Goal: Information Seeking & Learning: Learn about a topic

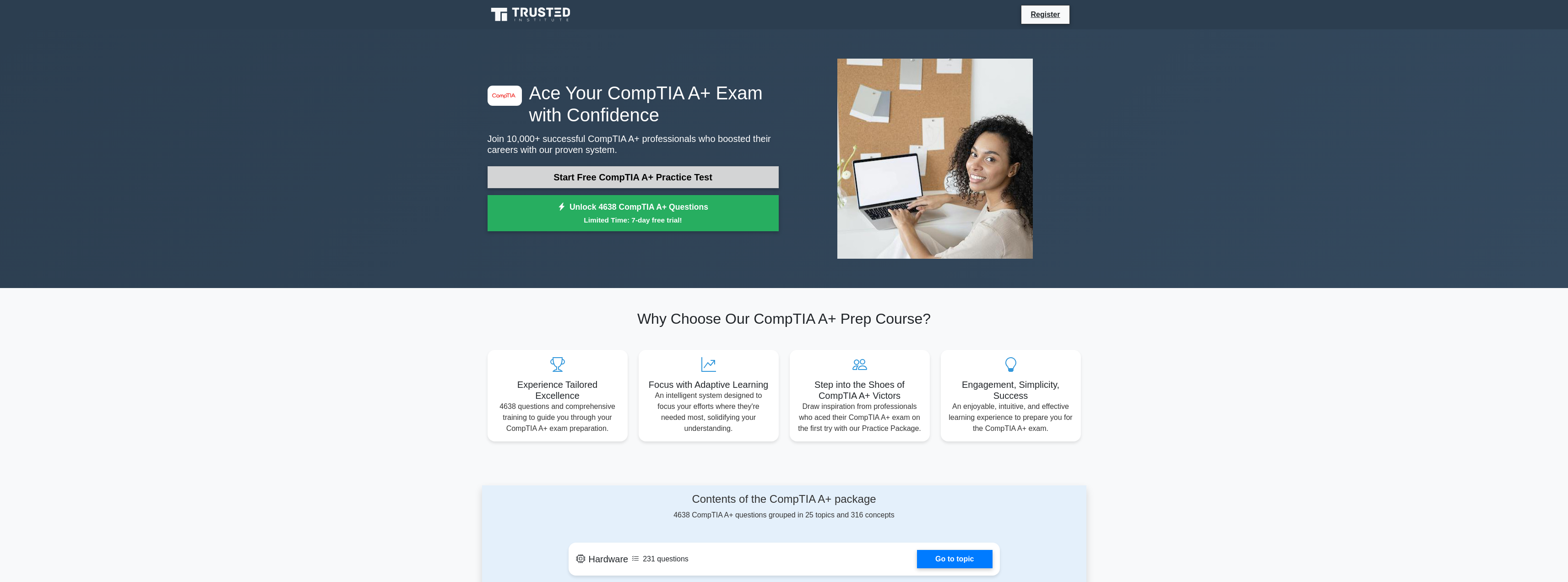
click at [655, 174] on link "Start Free CompTIA A+ Practice Test" at bounding box center [633, 177] width 291 height 22
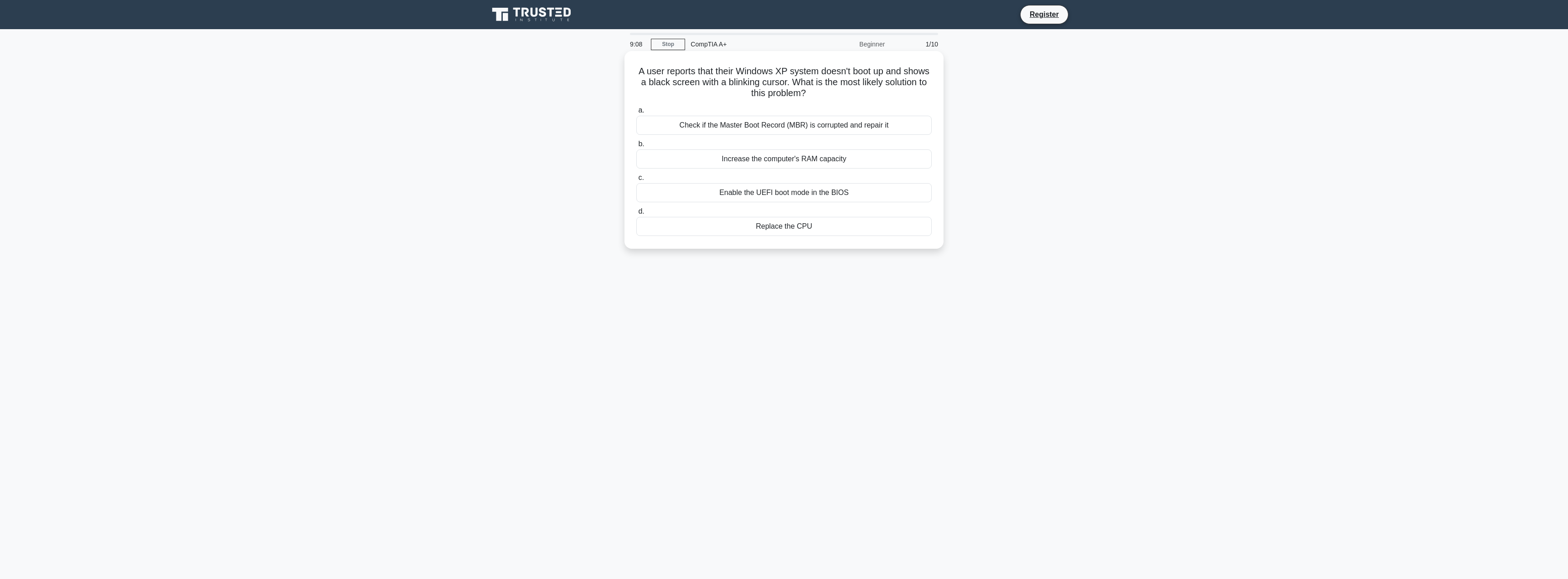
click at [712, 125] on div "Check if the Master Boot Record (MBR) is corrupted and repair it" at bounding box center [783, 125] width 295 height 19
click at [636, 113] on input "a. Check if the Master Boot Record (MBR) is corrupted and repair it" at bounding box center [636, 111] width 0 height 6
click at [738, 224] on div "Check and reset the display brightness and contrast settings" at bounding box center [783, 226] width 295 height 19
click at [636, 215] on input "d. Check and reset the display brightness and contrast settings" at bounding box center [636, 212] width 0 height 6
click at [793, 159] on div "Digital Signature" at bounding box center [783, 159] width 295 height 19
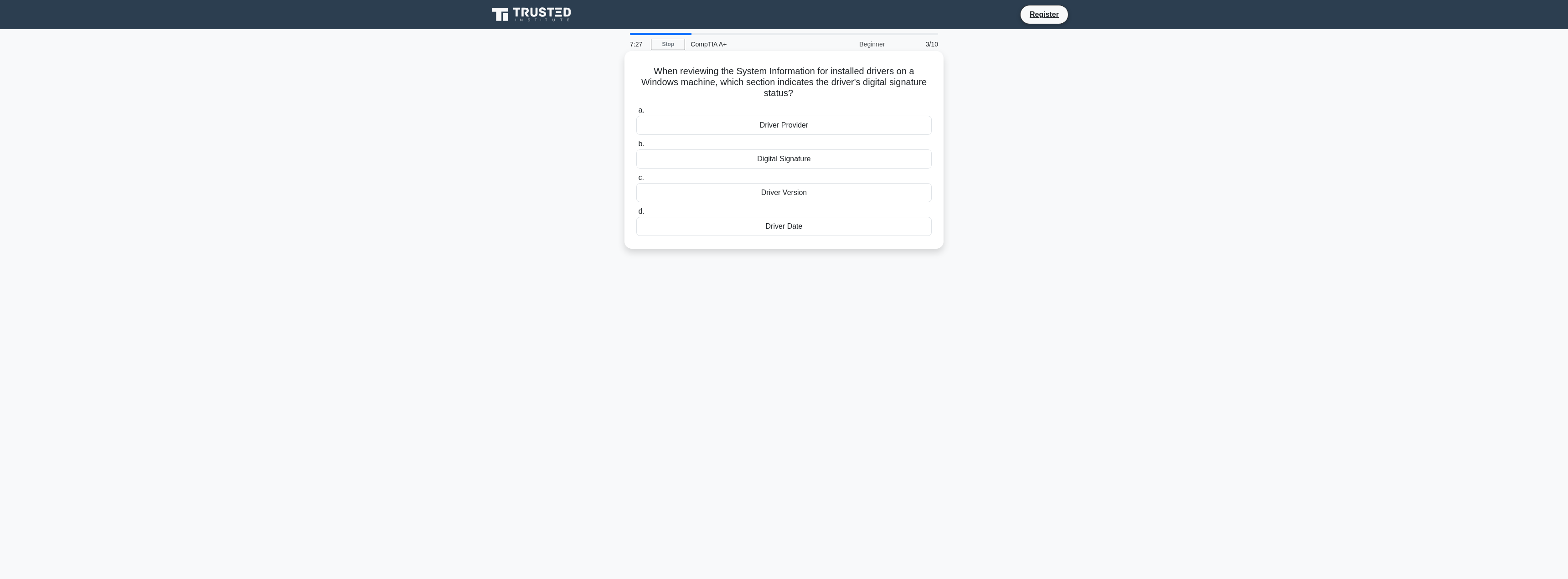
click at [636, 147] on input "b. Digital Signature" at bounding box center [636, 144] width 0 height 6
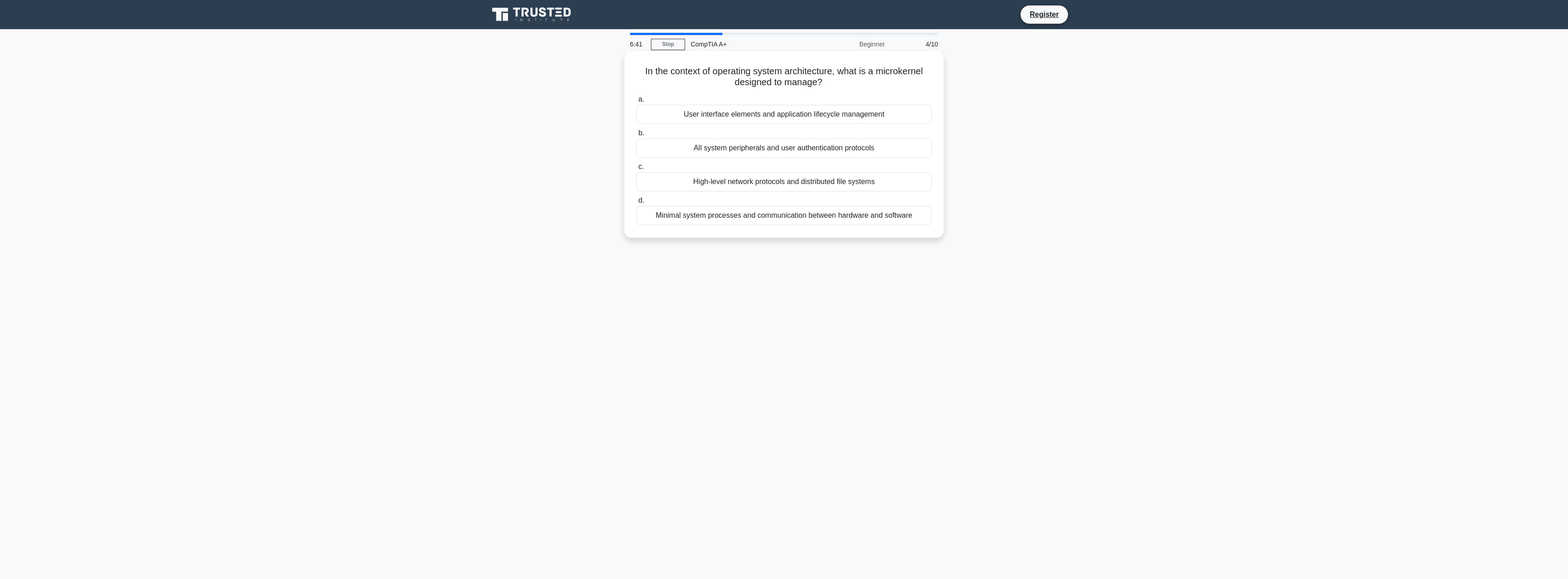
click at [752, 214] on div "Minimal system processes and communication between hardware and software" at bounding box center [783, 215] width 295 height 19
click at [636, 204] on input "d. Minimal system processes and communication between hardware and software" at bounding box center [636, 201] width 0 height 6
click at [785, 147] on div "Over Voltage Protection (OVP)" at bounding box center [783, 148] width 295 height 19
click at [636, 136] on input "b. Over Voltage Protection (OVP)" at bounding box center [636, 133] width 0 height 6
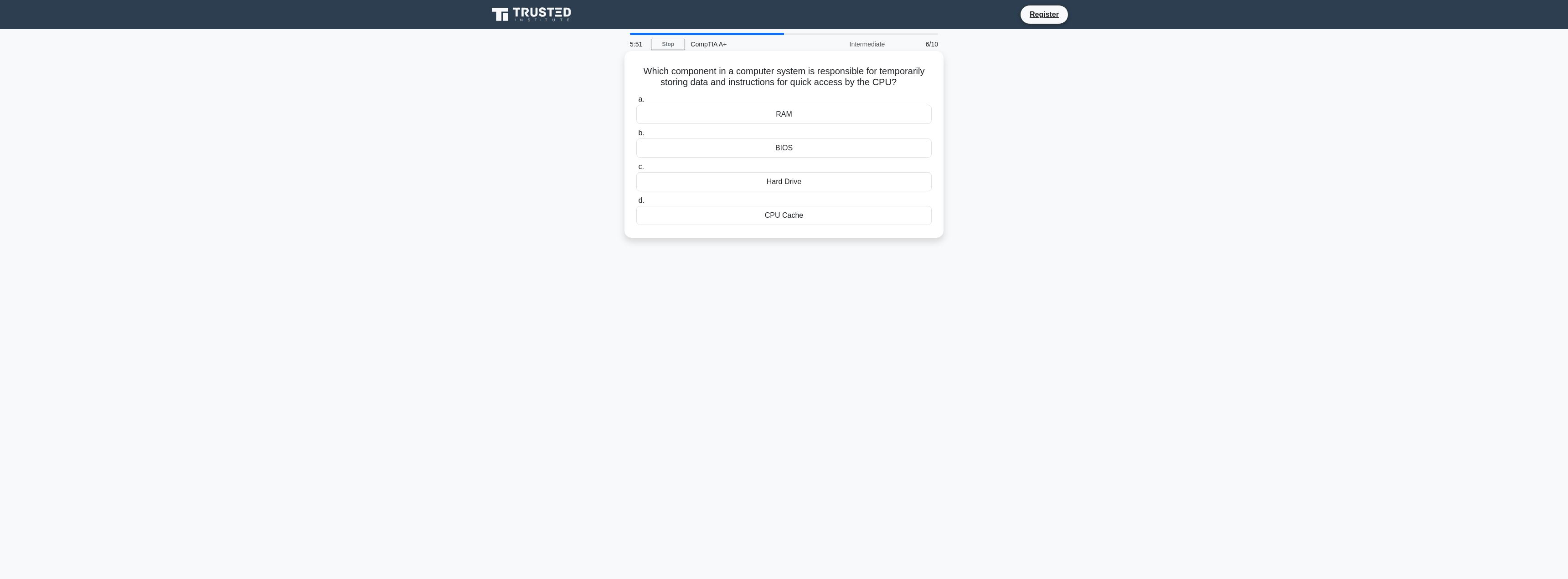
click at [774, 113] on div "RAM" at bounding box center [783, 114] width 295 height 19
click at [636, 102] on input "a. RAM" at bounding box center [636, 100] width 0 height 6
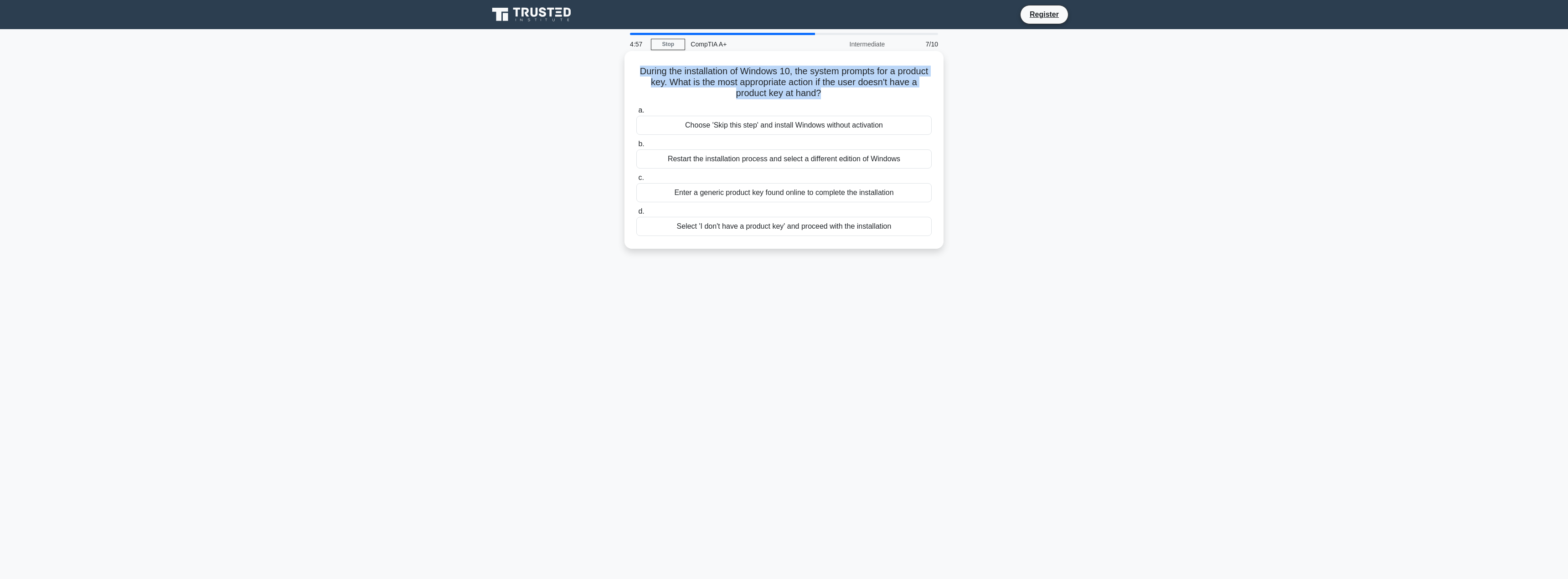
drag, startPoint x: 835, startPoint y: 92, endPoint x: 639, endPoint y: 72, distance: 197.0
click at [639, 72] on h5 "During the installation of Windows 10, the system prompts for a product key. Wh…" at bounding box center [784, 82] width 297 height 33
click at [801, 80] on h5 "During the installation of Windows 10, the system prompts for a product key. Wh…" at bounding box center [784, 82] width 297 height 33
click at [776, 126] on div "Choose 'Skip this step' and install Windows without activation" at bounding box center [783, 125] width 295 height 19
click at [636, 113] on input "a. Choose 'Skip this step' and install Windows without activation" at bounding box center [636, 111] width 0 height 6
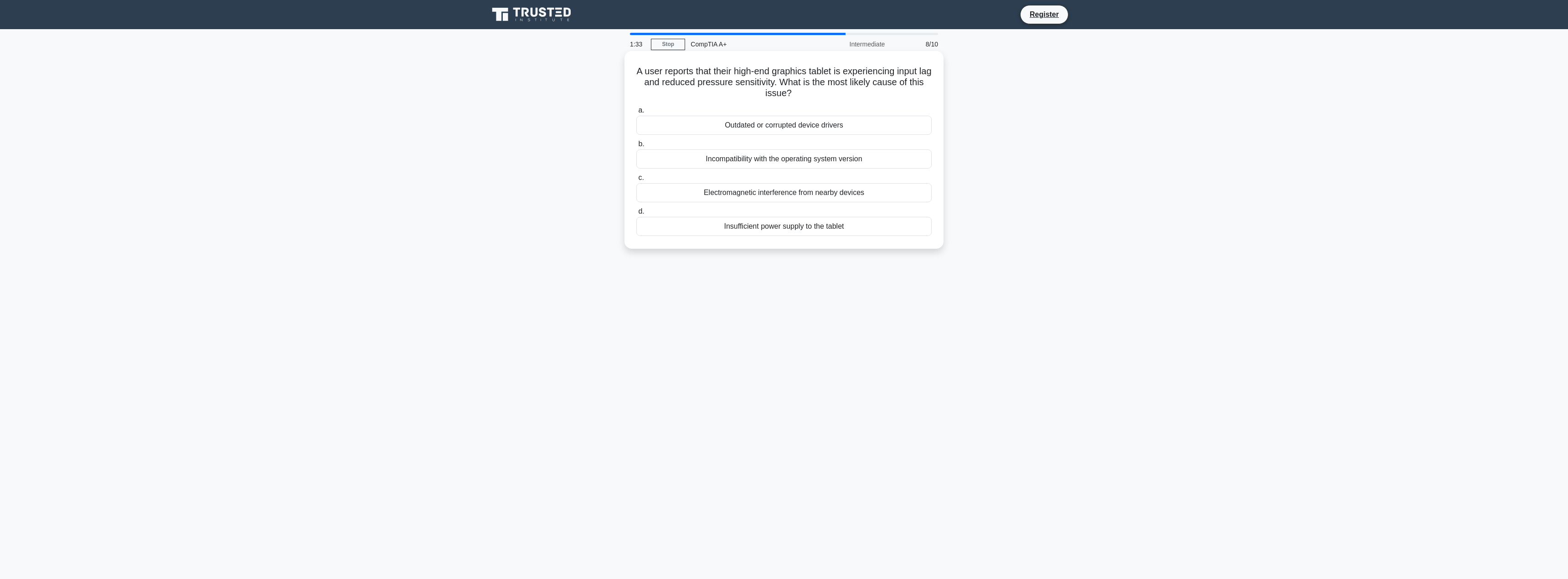
click at [788, 128] on div "Outdated or corrupted device drivers" at bounding box center [783, 125] width 295 height 19
click at [636, 113] on input "a. Outdated or corrupted device drivers" at bounding box center [636, 111] width 0 height 6
click at [758, 131] on div "Optimize power usage based on virtual machine demand" at bounding box center [783, 125] width 295 height 19
click at [636, 113] on input "a. Optimize power usage based on virtual machine demand" at bounding box center [636, 111] width 0 height 6
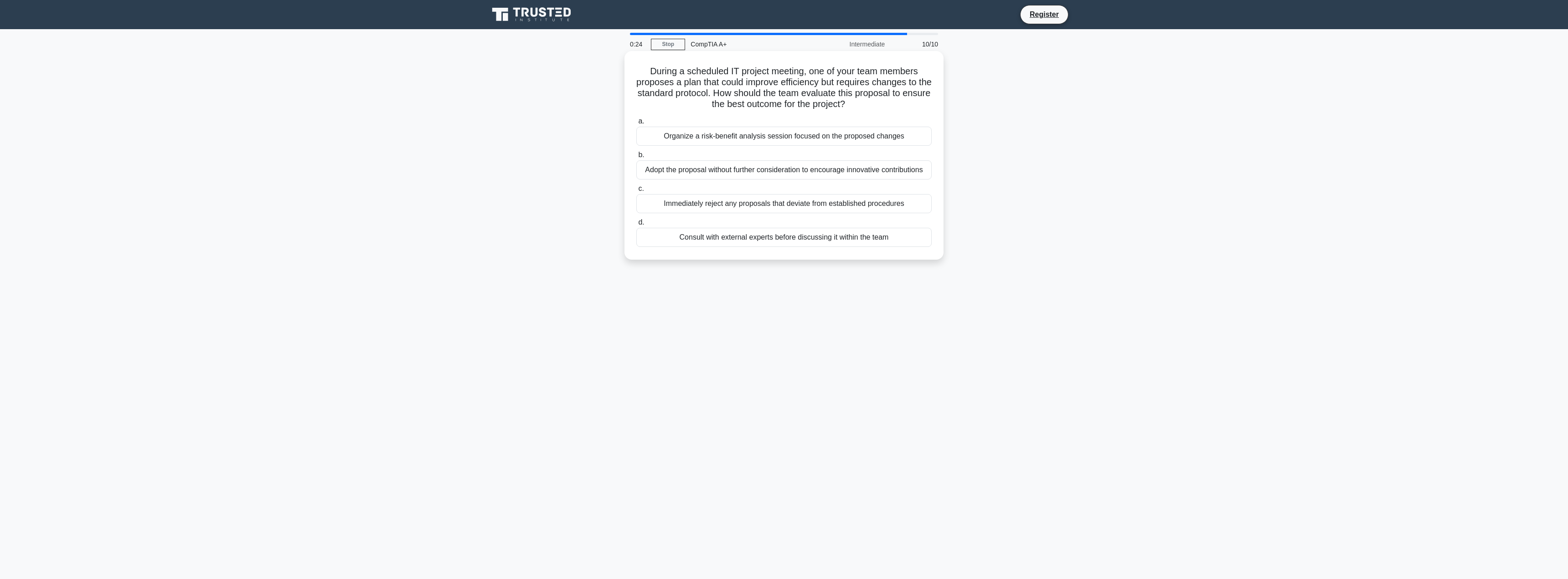
drag, startPoint x: 828, startPoint y: 108, endPoint x: 785, endPoint y: 144, distance: 56.1
drag, startPoint x: 785, startPoint y: 144, endPoint x: 691, endPoint y: 150, distance: 94.2
click at [691, 150] on div "a. Organize a risk-benefit analysis session focused on the proposed changes b. …" at bounding box center [783, 181] width 306 height 135
click at [685, 140] on div "Organize a risk-benefit analysis session focused on the proposed changes" at bounding box center [783, 136] width 295 height 19
click at [636, 124] on input "a. Organize a risk-benefit analysis session focused on the proposed changes" at bounding box center [636, 122] width 0 height 6
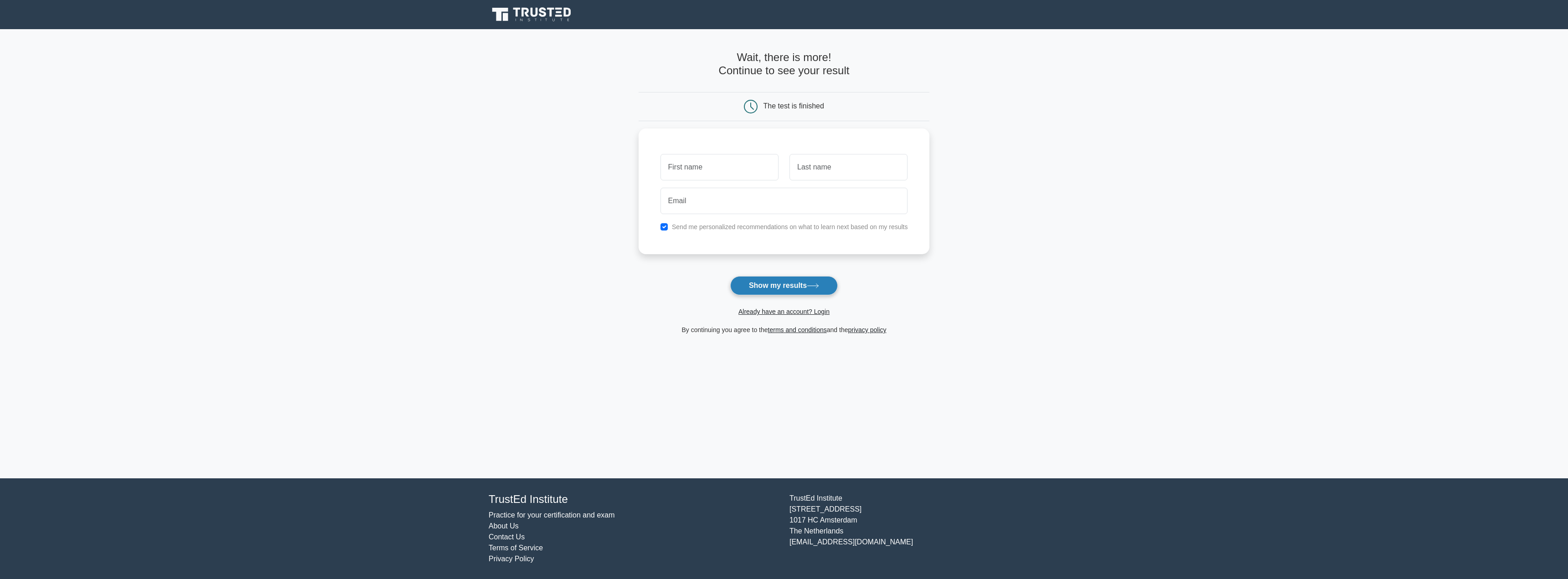
click at [784, 289] on button "Show my results" at bounding box center [784, 285] width 108 height 19
click at [777, 291] on button "Show my results" at bounding box center [784, 285] width 108 height 19
click at [802, 228] on label "Send me personalized recommendations on what to learn next based on my results" at bounding box center [790, 224] width 236 height 7
click at [808, 200] on input "email" at bounding box center [784, 198] width 248 height 26
type input "joemamma@gmail.com"
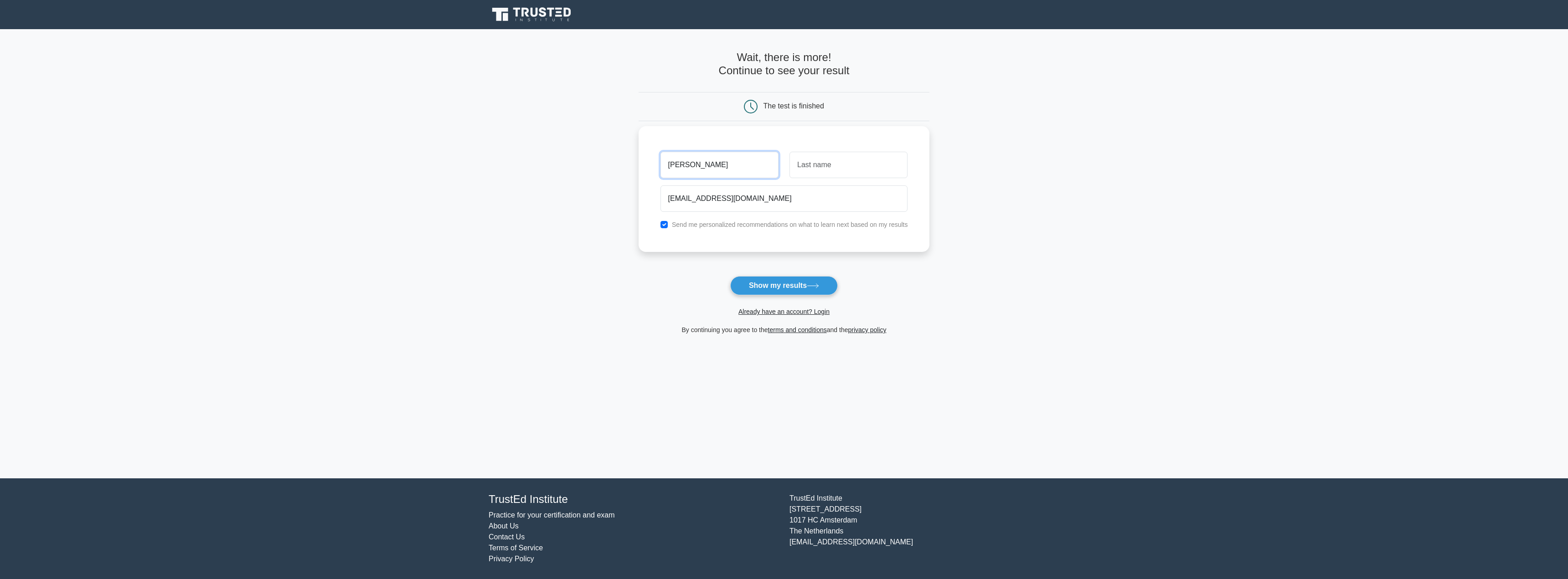
type input "joe"
type input "mamma"
click at [789, 281] on button "Show my results" at bounding box center [784, 285] width 108 height 19
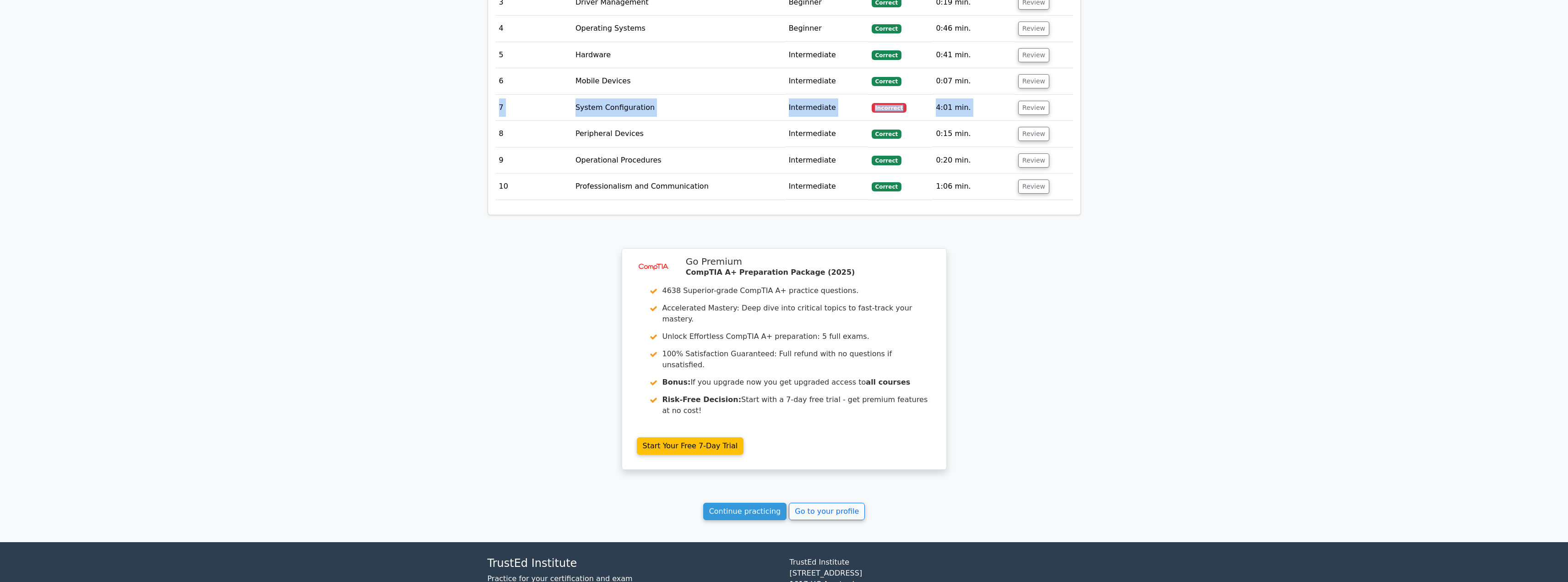
scroll to position [0, 6]
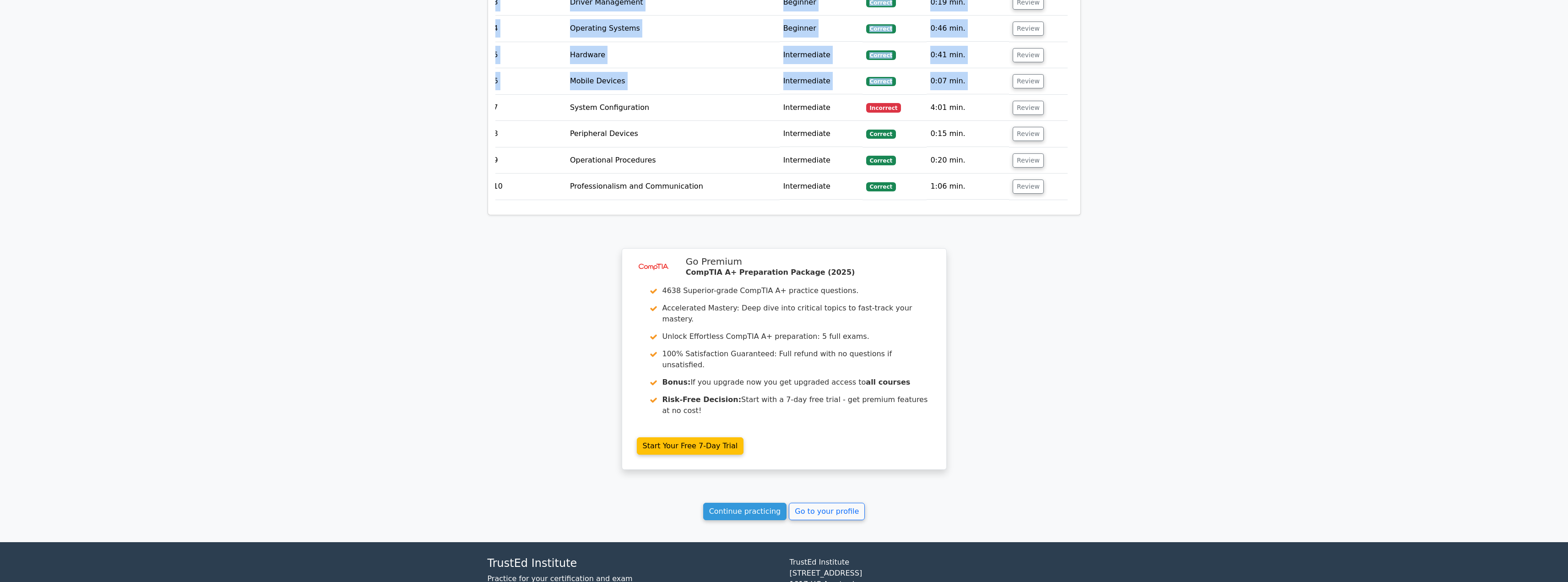
drag, startPoint x: 498, startPoint y: 59, endPoint x: 1097, endPoint y: 63, distance: 599.0
click at [971, 92] on td "4:01 min." at bounding box center [968, 105] width 83 height 26
click at [1003, 92] on td "4:01 min." at bounding box center [968, 105] width 83 height 26
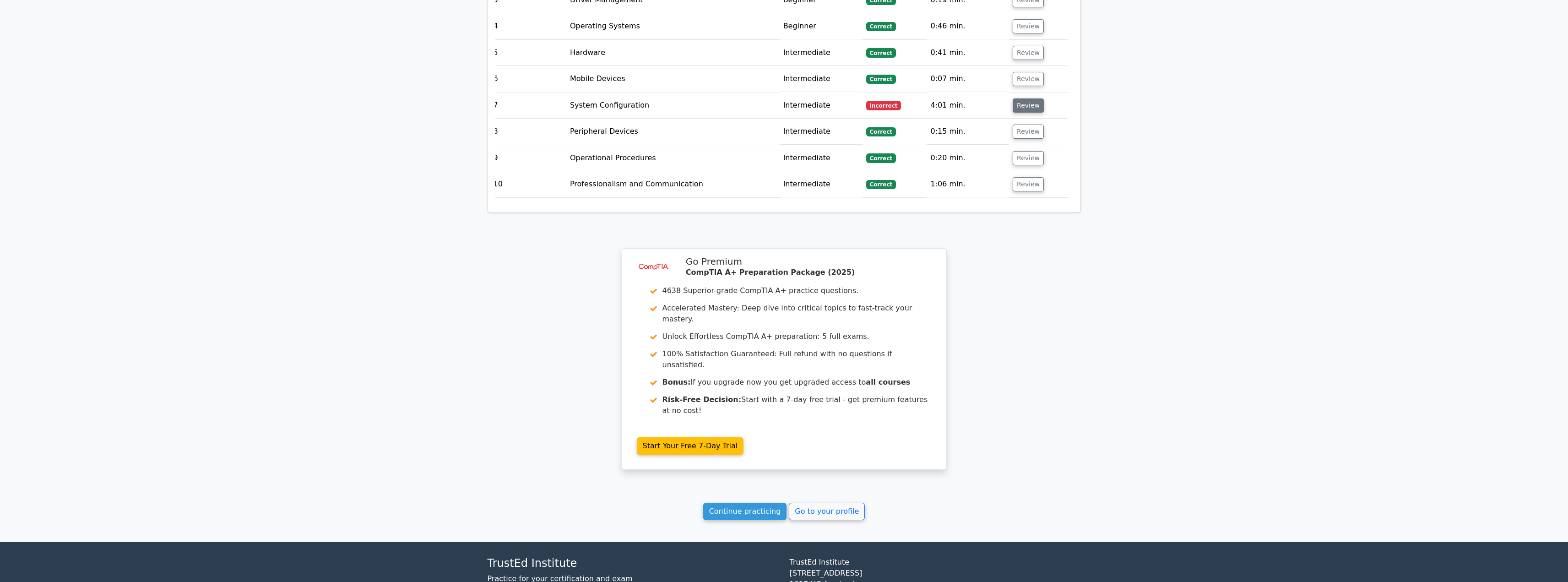
click at [1030, 98] on button "Review" at bounding box center [1028, 105] width 31 height 14
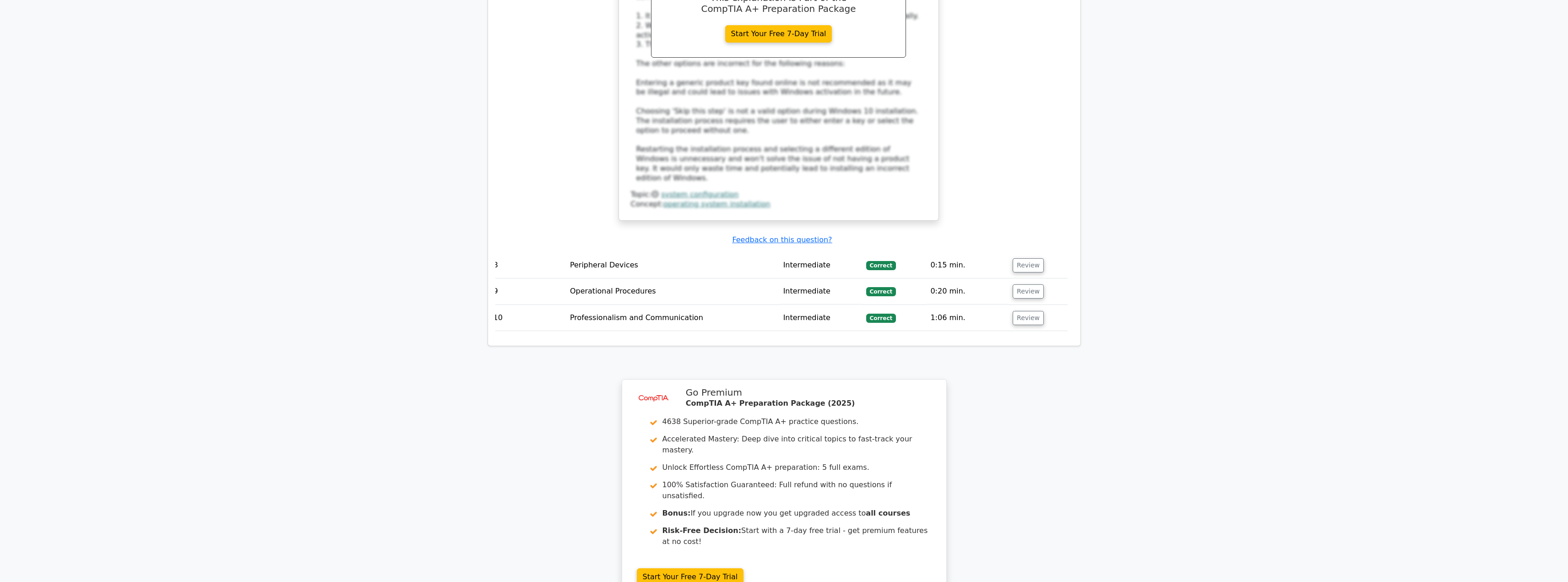
scroll to position [1706, 0]
